Goal: Information Seeking & Learning: Learn about a topic

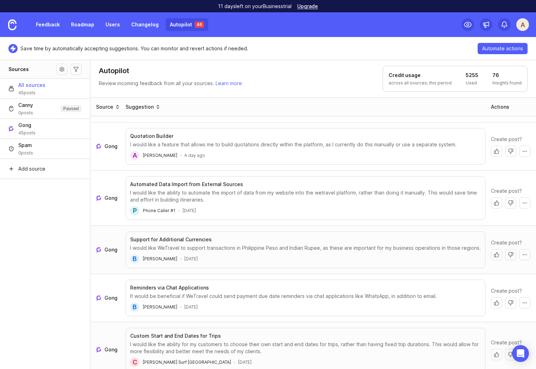
scroll to position [119, 0]
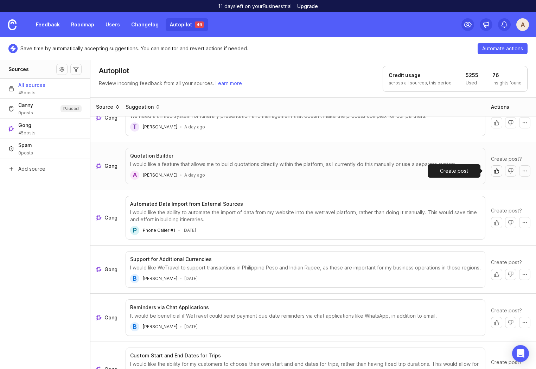
click at [492, 170] on button "Create post" at bounding box center [496, 170] width 11 height 11
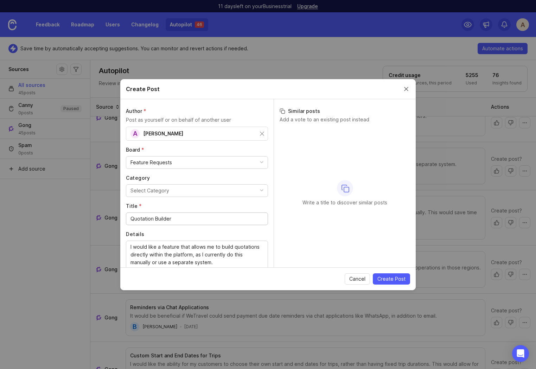
drag, startPoint x: 283, startPoint y: 111, endPoint x: 291, endPoint y: 115, distance: 9.8
click at [283, 111] on icon at bounding box center [283, 111] width 6 height 6
click at [329, 166] on div "Write a title to discover similar posts" at bounding box center [345, 193] width 131 height 132
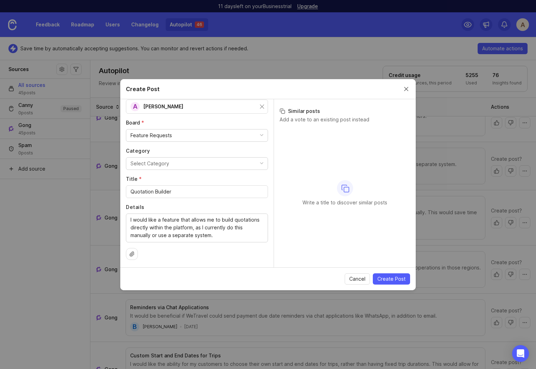
scroll to position [28, 0]
click at [168, 161] on button "Select Category" at bounding box center [197, 162] width 142 height 13
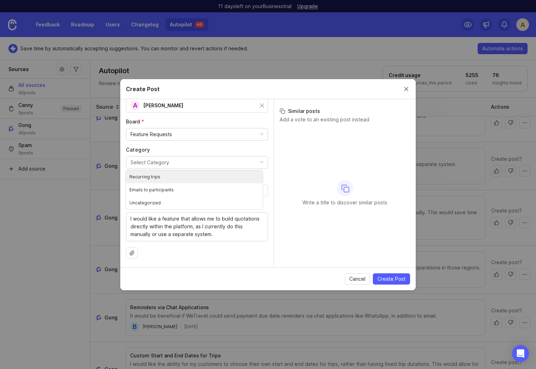
click at [318, 174] on div "Write a title to discover similar posts" at bounding box center [345, 193] width 131 height 132
click at [406, 88] on button "Close create post modal" at bounding box center [407, 89] width 8 height 8
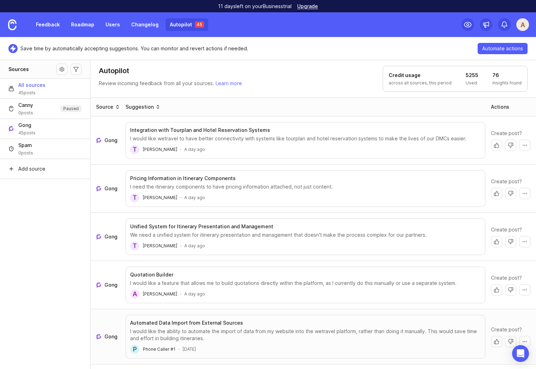
scroll to position [127, 0]
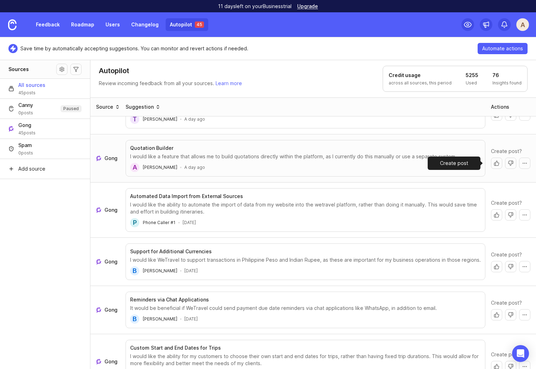
click at [492, 164] on button "Create post" at bounding box center [496, 163] width 11 height 11
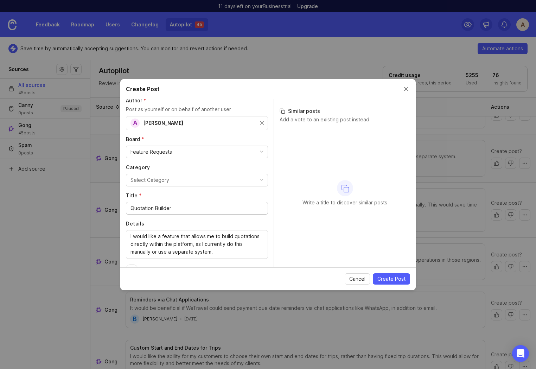
scroll to position [28, 0]
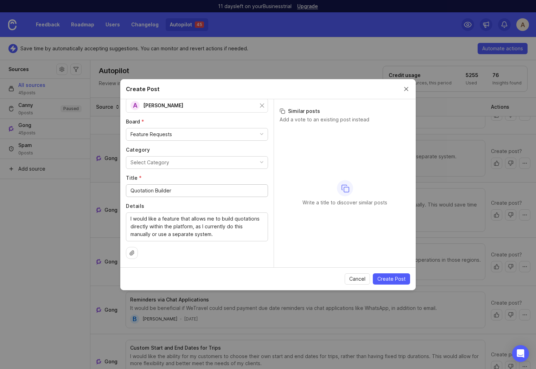
click at [346, 198] on div "Write a title to discover similar posts" at bounding box center [345, 193] width 131 height 132
click at [408, 91] on button "Close create post modal" at bounding box center [407, 89] width 8 height 8
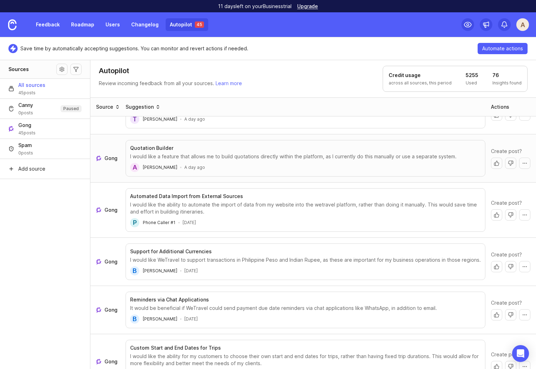
click at [54, 25] on link "Feedback" at bounding box center [48, 24] width 32 height 13
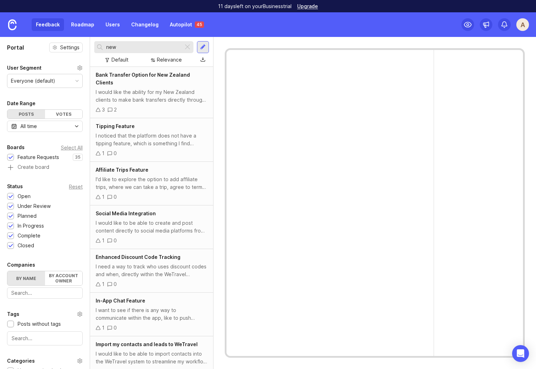
click at [124, 48] on input "new" at bounding box center [143, 47] width 74 height 8
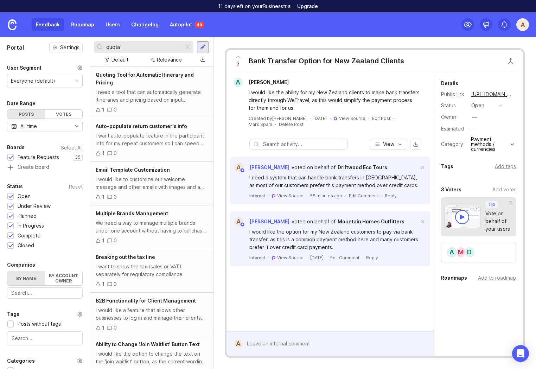
type input "quota"
click at [163, 98] on div "I need a tool that can automatically generate itineraries and pricing based on …" at bounding box center [152, 95] width 112 height 15
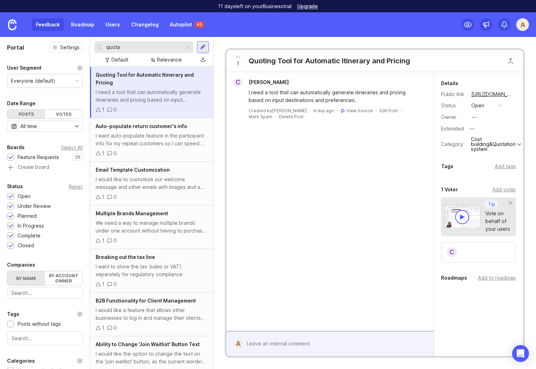
click at [286, 62] on div "Quoting Tool for Automatic Itinerary and Pricing" at bounding box center [330, 61] width 162 height 10
click at [356, 177] on div "C Claudia I need a tool that can automatically generate itineraries and pricing…" at bounding box center [330, 201] width 207 height 259
click at [347, 111] on link "View Source" at bounding box center [360, 110] width 26 height 5
click at [190, 27] on link "Autopilot 45" at bounding box center [187, 24] width 43 height 13
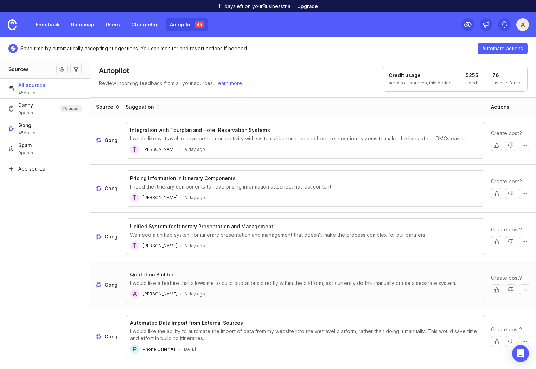
scroll to position [13, 0]
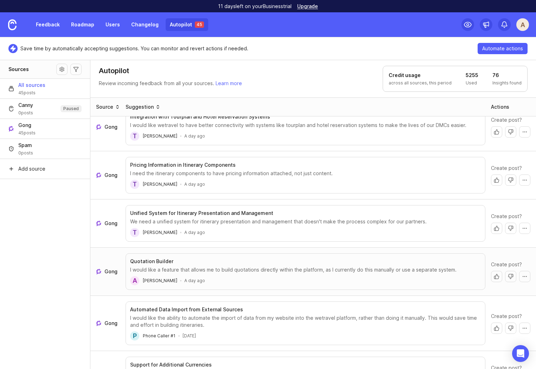
click at [263, 274] on section "Quotation Builder I would like a feature that allows me to build quotations dir…" at bounding box center [305, 271] width 351 height 27
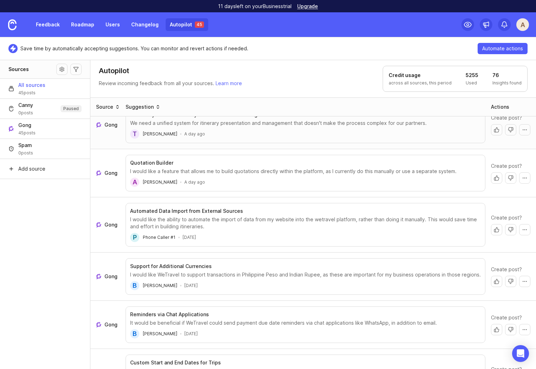
scroll to position [117, 0]
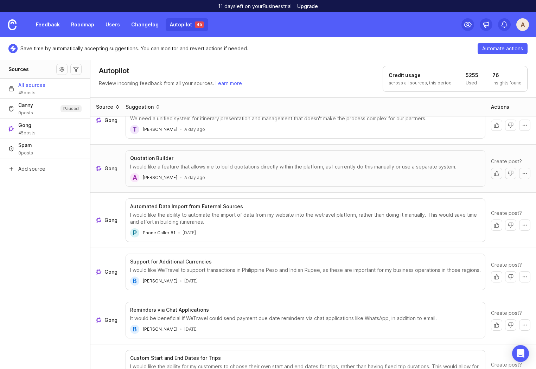
click at [524, 172] on button "More actions" at bounding box center [525, 173] width 11 height 11
click at [486, 192] on button "Add vote to other post" at bounding box center [495, 188] width 60 height 13
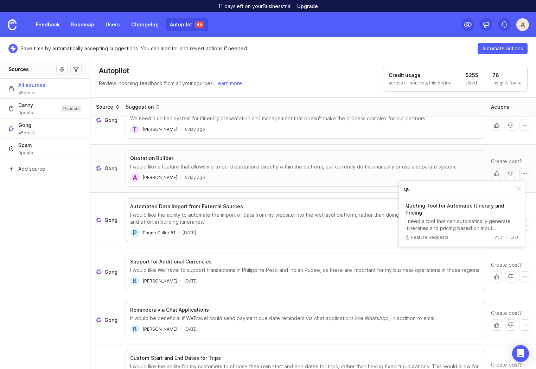
type input "qu"
click at [456, 218] on div "I need a tool that can automatically generate itineraries and pricing based on …" at bounding box center [462, 225] width 113 height 14
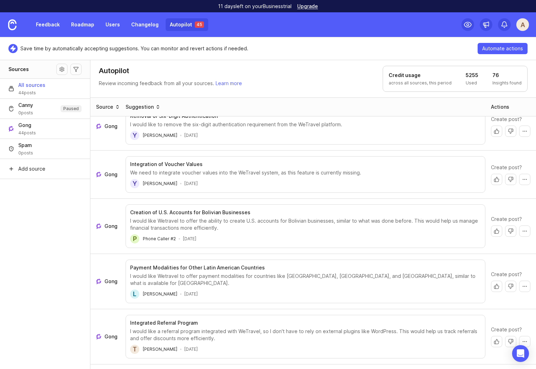
scroll to position [2045, 0]
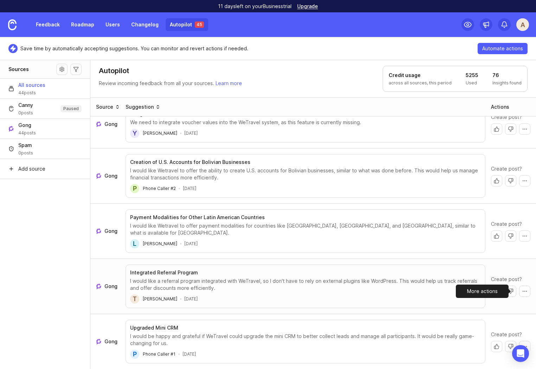
click at [520, 291] on button "More actions" at bounding box center [525, 291] width 11 height 11
click at [158, 300] on span "[PERSON_NAME]" at bounding box center [160, 298] width 34 height 5
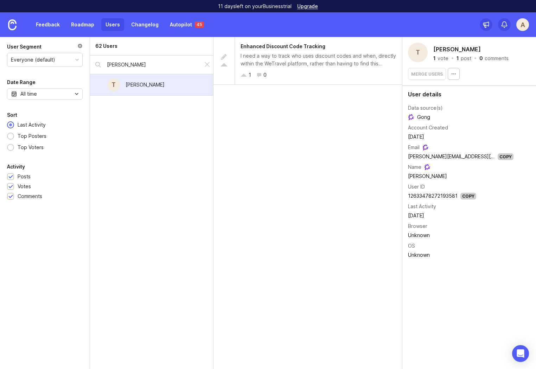
click at [348, 242] on div "Enhanced Discount Code Tracking I need a way to track who uses discount codes a…" at bounding box center [308, 203] width 189 height 332
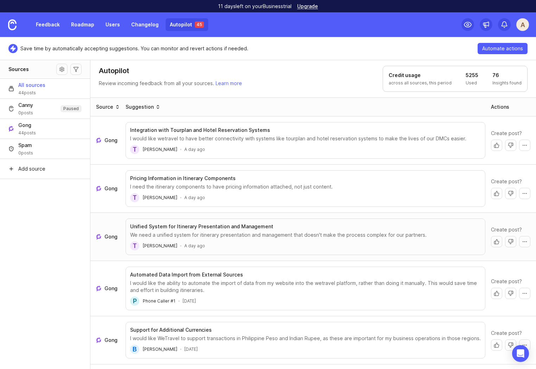
click at [268, 235] on div "We need a unified system for itinerary presentation and management that doesn't…" at bounding box center [305, 235] width 351 height 7
click at [492, 242] on button "Create post" at bounding box center [496, 241] width 11 height 11
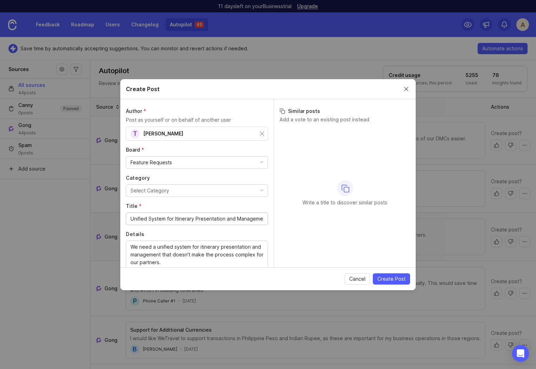
click at [406, 89] on button "Close create post modal" at bounding box center [407, 89] width 8 height 8
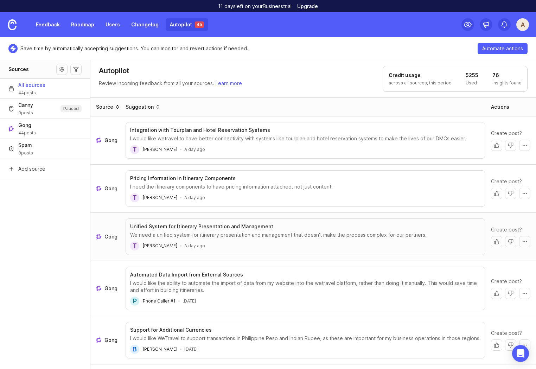
click at [103, 236] on link "Gong" at bounding box center [108, 236] width 24 height 7
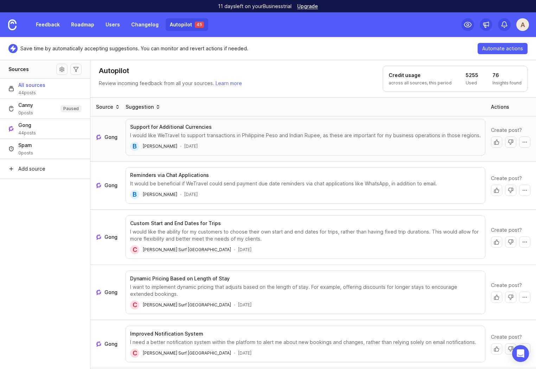
scroll to position [38, 0]
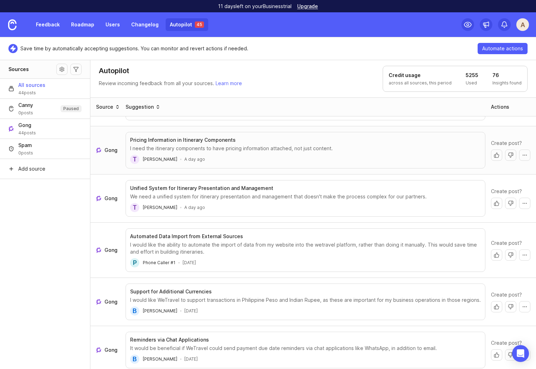
click at [109, 151] on span "Gong" at bounding box center [111, 150] width 13 height 7
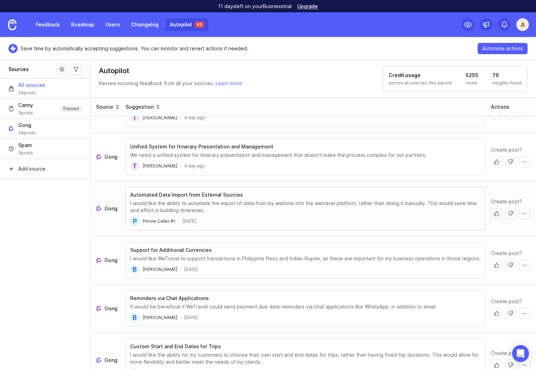
scroll to position [0, 0]
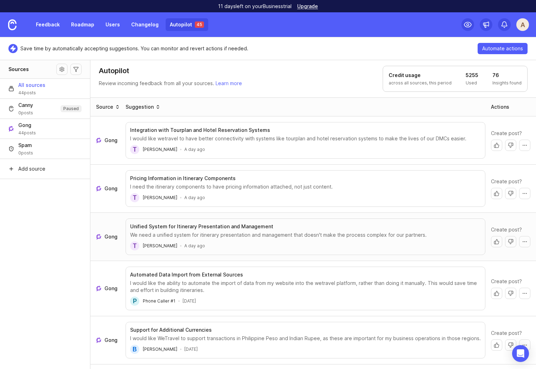
click at [57, 26] on link "Feedback" at bounding box center [48, 24] width 32 height 13
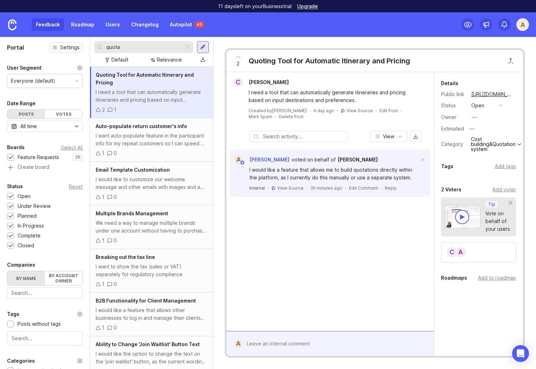
click at [188, 46] on div at bounding box center [187, 47] width 8 height 9
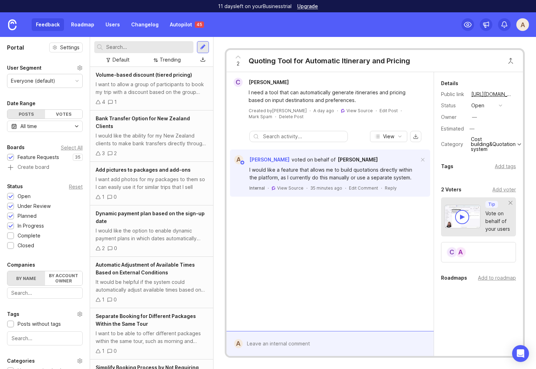
click at [147, 87] on div "I want to allow a group of participants to book my trip with a discount based o…" at bounding box center [152, 88] width 112 height 15
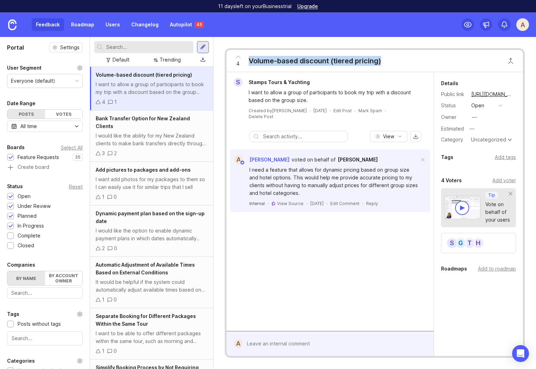
drag, startPoint x: 249, startPoint y: 60, endPoint x: 401, endPoint y: 62, distance: 152.1
click at [401, 62] on div "4 Volume-based discount (tiered pricing)" at bounding box center [375, 61] width 297 height 22
copy div "Volume-based discount (tiered pricing)"
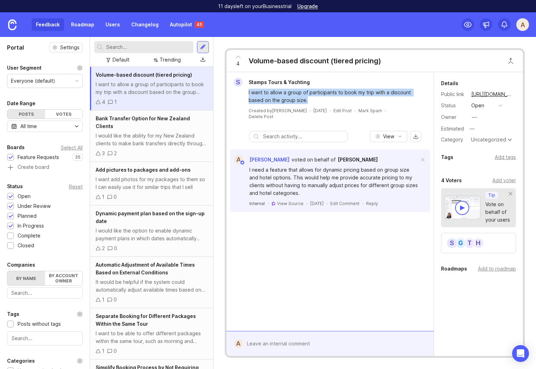
drag, startPoint x: 247, startPoint y: 91, endPoint x: 307, endPoint y: 101, distance: 61.0
click at [307, 101] on div "I want to allow a group of participants to book my trip with a discount based o…" at bounding box center [331, 95] width 202 height 17
copy div "I want to allow a group of participants to book my trip with a discount based o…"
